Goal: Information Seeking & Learning: Find specific fact

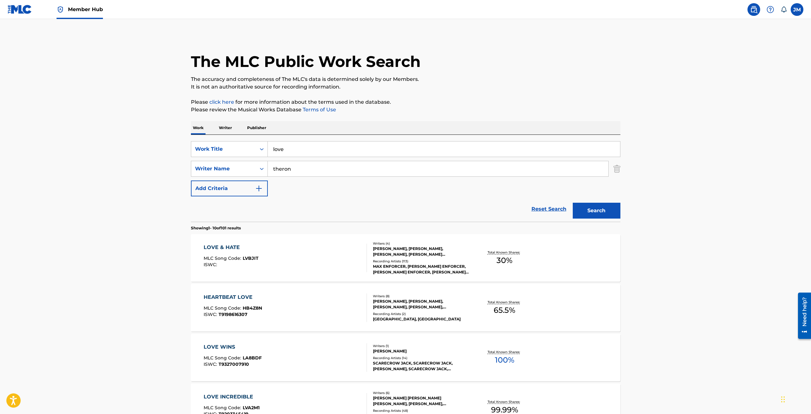
drag, startPoint x: 286, startPoint y: 145, endPoint x: 243, endPoint y: 129, distance: 45.9
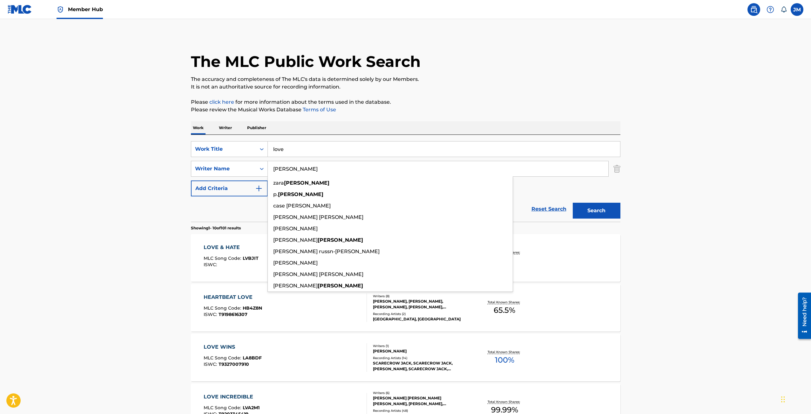
type input "[PERSON_NAME]"
click at [573, 203] on button "Search" at bounding box center [597, 211] width 48 height 16
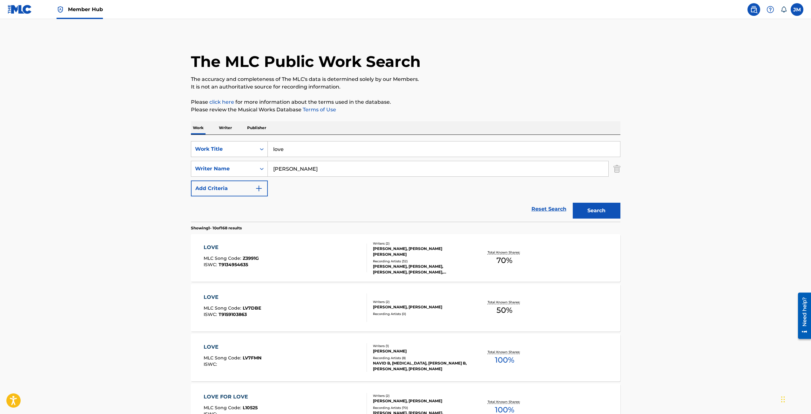
drag, startPoint x: 303, startPoint y: 147, endPoint x: 213, endPoint y: 149, distance: 89.9
click at [213, 149] on div "SearchWithCriteriafdc45973-9d6f-4c98-b495-4ddd432b02eb Work Title love" at bounding box center [405, 149] width 429 height 16
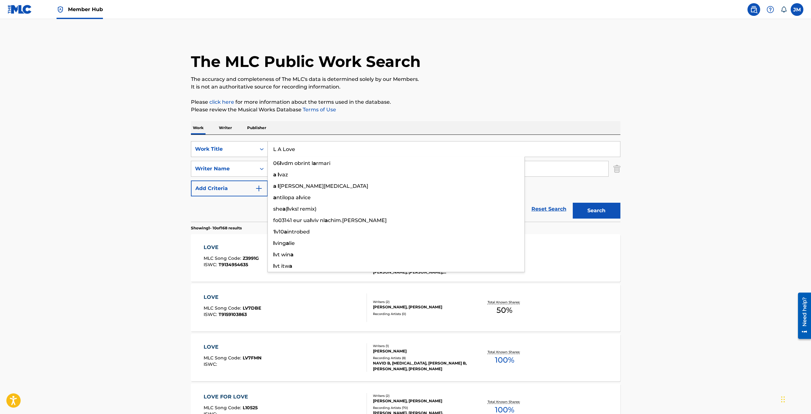
click at [573, 203] on button "Search" at bounding box center [597, 211] width 48 height 16
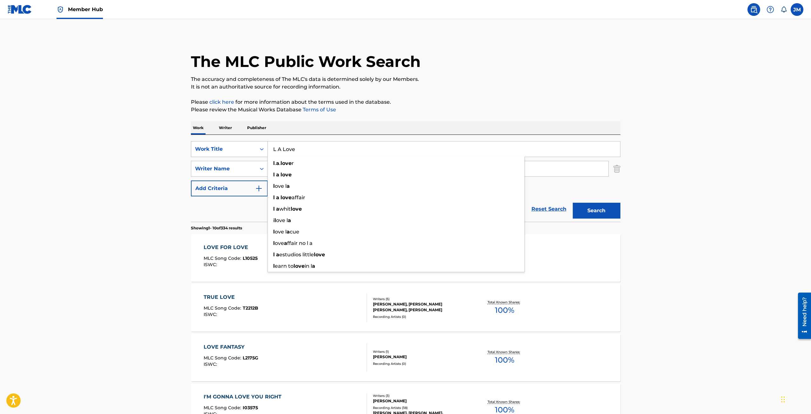
drag, startPoint x: 293, startPoint y: 148, endPoint x: 263, endPoint y: 144, distance: 31.1
click at [263, 145] on div "SearchWithCriteriafdc45973-9d6f-4c98-b495-4ddd432b02eb Work Title L A Love l . …" at bounding box center [405, 149] width 429 height 16
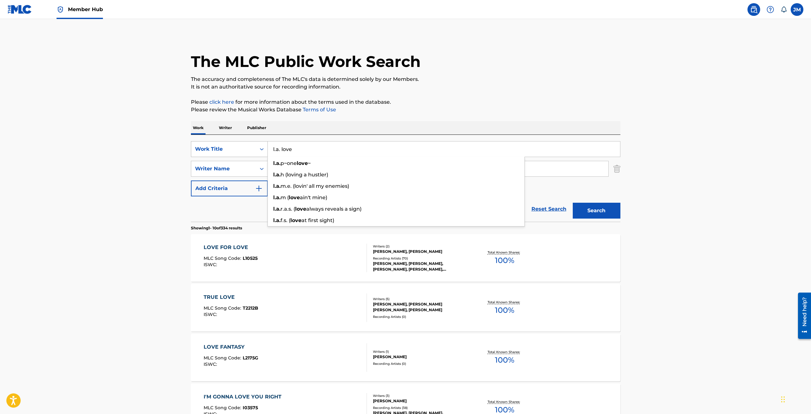
type input "l.a. love"
click at [573, 203] on button "Search" at bounding box center [597, 211] width 48 height 16
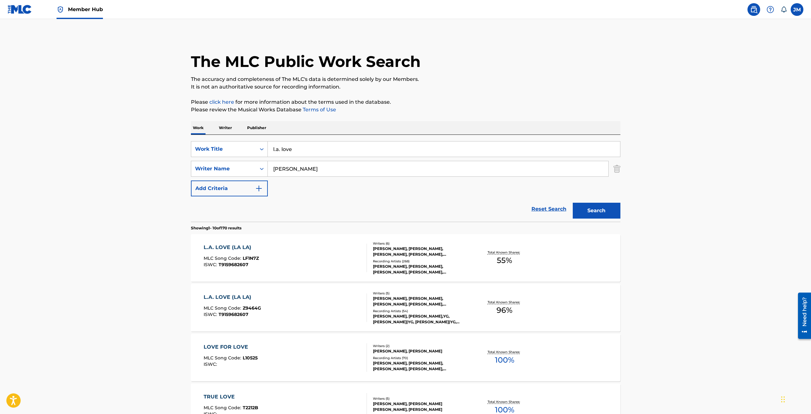
click at [365, 260] on div at bounding box center [363, 258] width 5 height 29
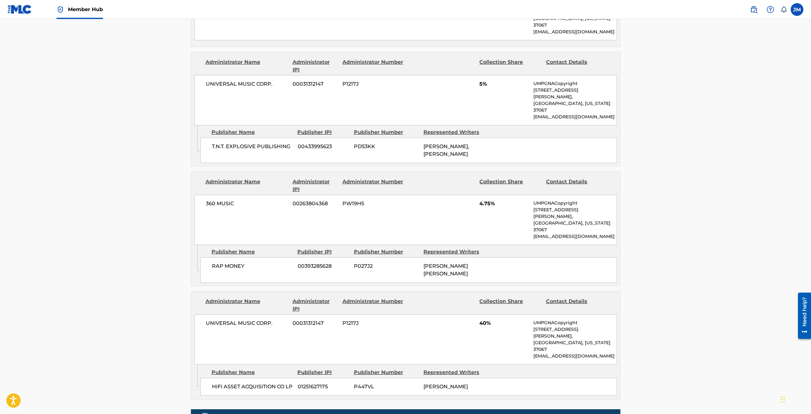
scroll to position [508, 0]
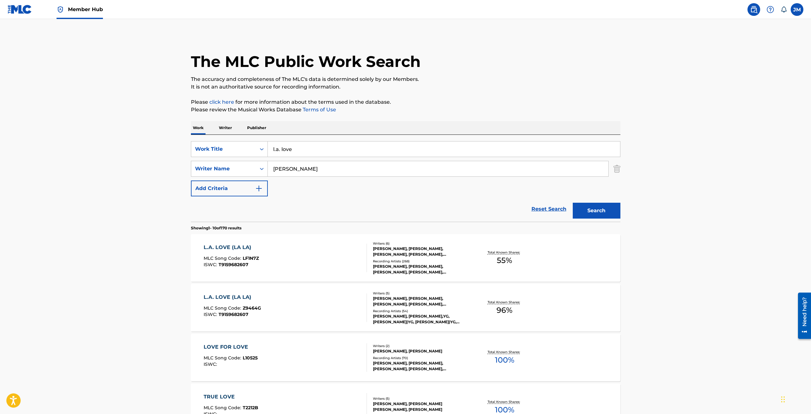
click at [216, 302] on div "L.A. LOVE (LA LA) MLC Song Code : Z9464G ISWC : T9159682607" at bounding box center [232, 308] width 57 height 29
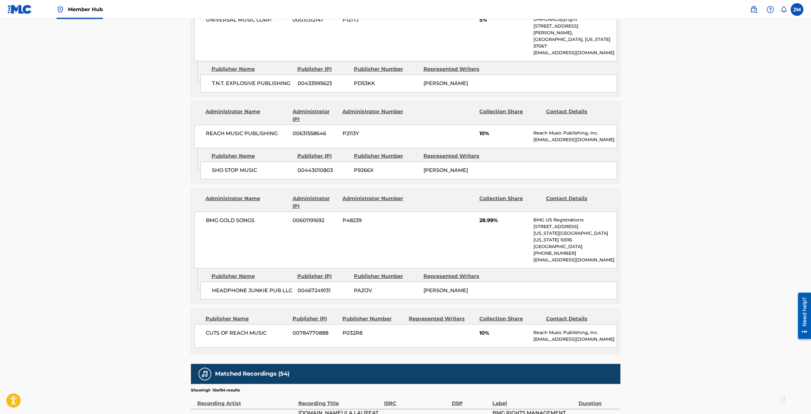
scroll to position [1051, 0]
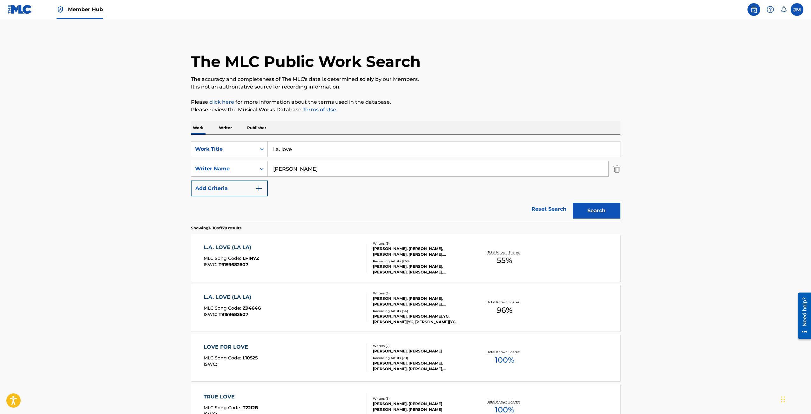
click at [324, 252] on div "L.A. LOVE (LA LA) MLC Song Code : LF1N7Z ISWC : T9159682607" at bounding box center [285, 258] width 163 height 29
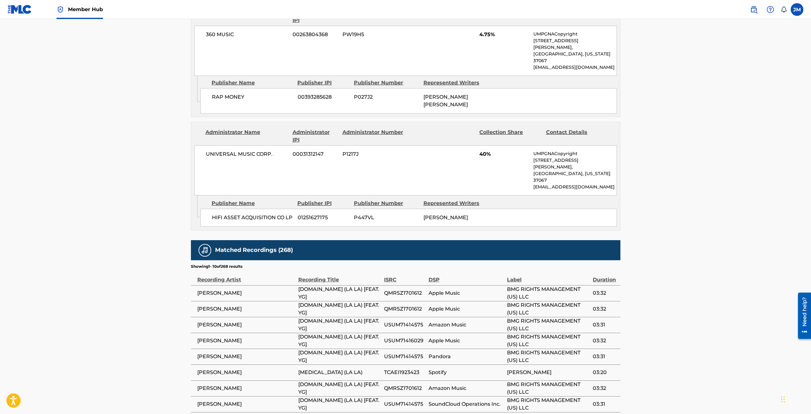
scroll to position [676, 0]
